Goal: Navigation & Orientation: Go to known website

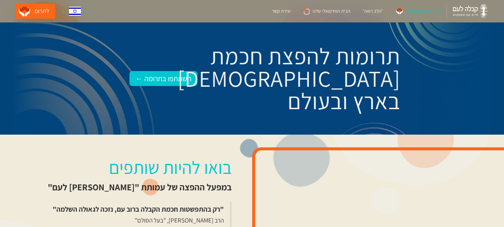
click at [61, 10] on div at bounding box center [63, 11] width 4 height 4
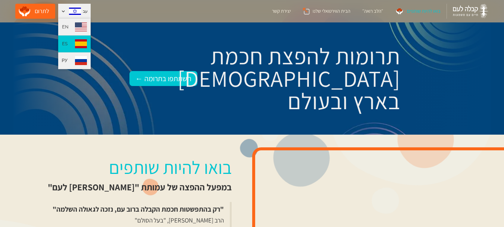
click at [75, 45] on img at bounding box center [81, 43] width 12 height 9
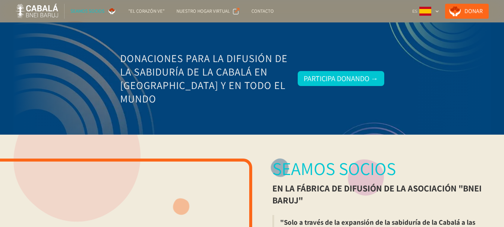
click at [504, 24] on html "SEAMOS SOCIOS "El corazón ve" NUESTRO HOGAR VIRTUAL Contacto Donar ES EN РУ עב …" at bounding box center [252, 113] width 504 height 227
